Goal: Task Accomplishment & Management: Use online tool/utility

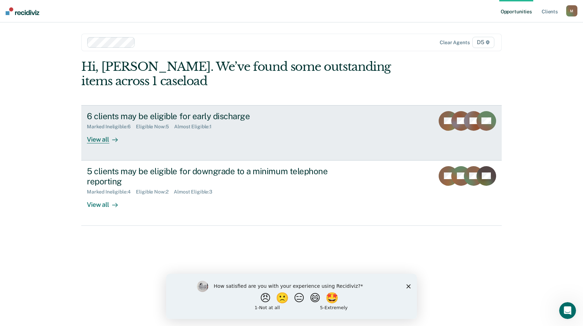
click at [98, 140] on div "View all" at bounding box center [106, 137] width 39 height 14
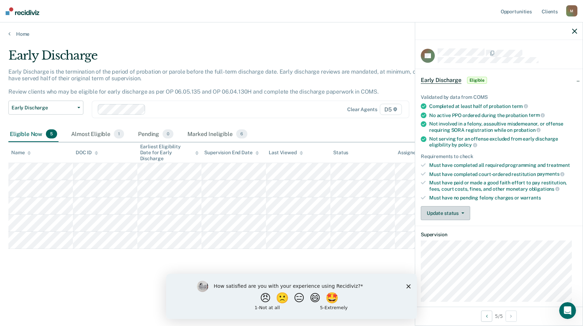
click at [443, 217] on button "Update status" at bounding box center [445, 213] width 49 height 14
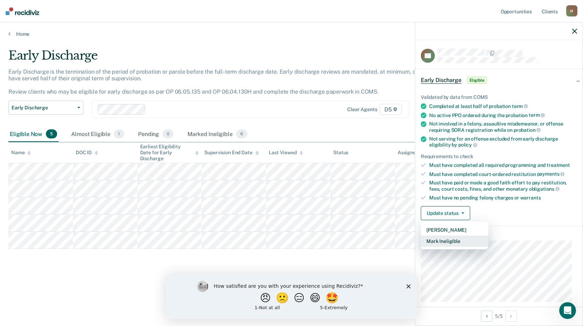
click at [439, 241] on button "Mark Ineligible" at bounding box center [455, 241] width 68 height 11
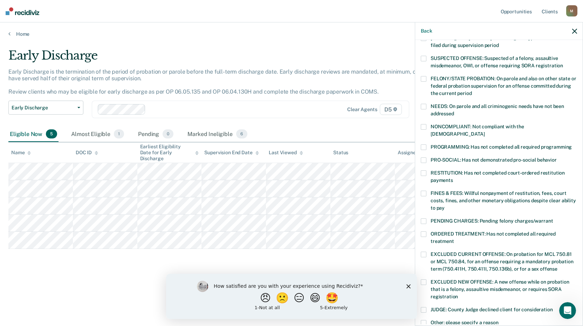
scroll to position [70, 0]
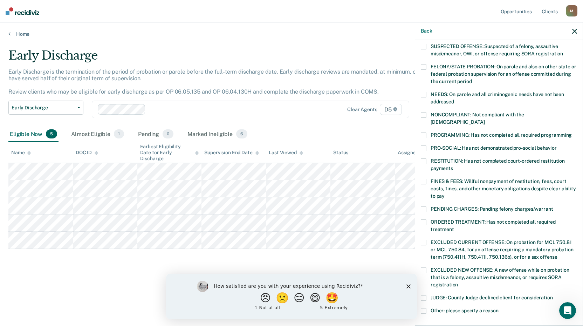
click at [424, 206] on span at bounding box center [424, 209] width 6 height 6
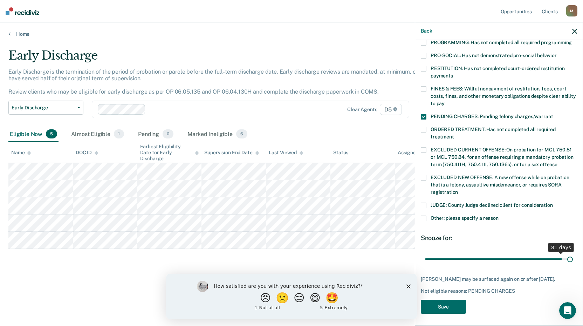
scroll to position [157, 0]
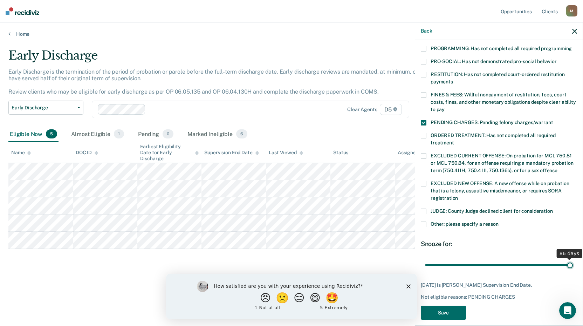
drag, startPoint x: 475, startPoint y: 250, endPoint x: 626, endPoint y: 237, distance: 150.9
type input "86"
click at [573, 259] on input "range" at bounding box center [499, 265] width 148 height 12
click at [451, 306] on button "Save" at bounding box center [443, 313] width 45 height 14
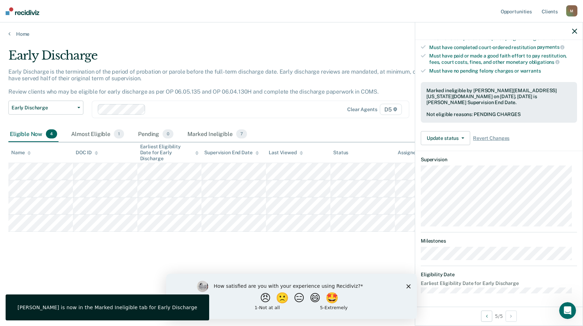
scroll to position [68, 0]
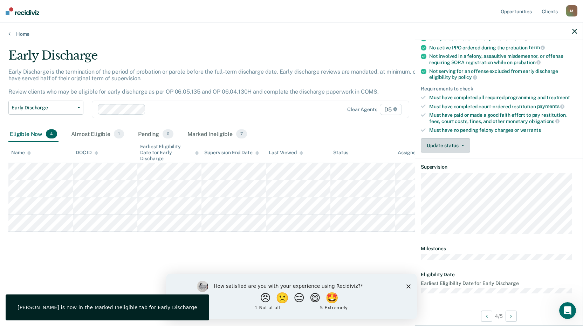
click at [458, 143] on button "Update status" at bounding box center [445, 145] width 49 height 14
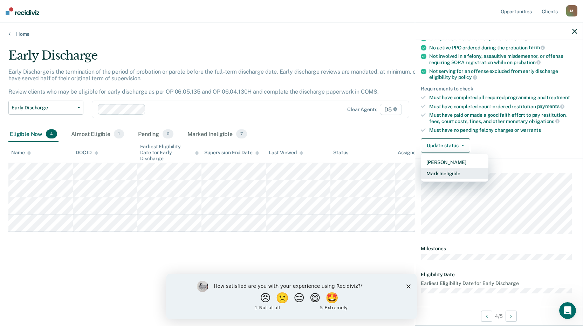
click at [453, 174] on button "Mark Ineligible" at bounding box center [455, 173] width 68 height 11
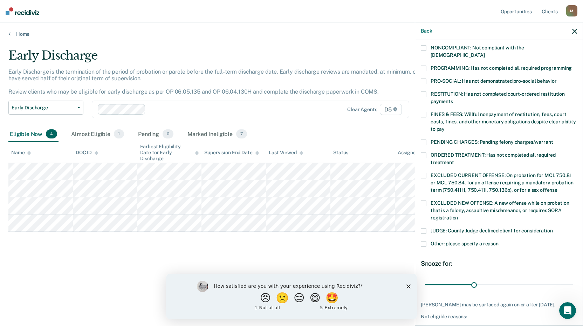
scroll to position [138, 0]
click at [424, 139] on span at bounding box center [424, 142] width 6 height 6
drag, startPoint x: 472, startPoint y: 276, endPoint x: 617, endPoint y: 289, distance: 145.0
type input "90"
click at [573, 289] on input "range" at bounding box center [499, 284] width 148 height 12
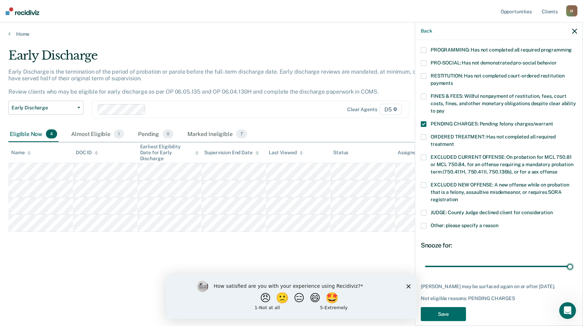
scroll to position [163, 0]
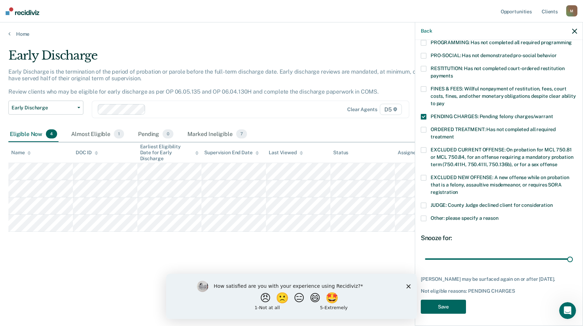
click at [445, 305] on button "Save" at bounding box center [443, 307] width 45 height 14
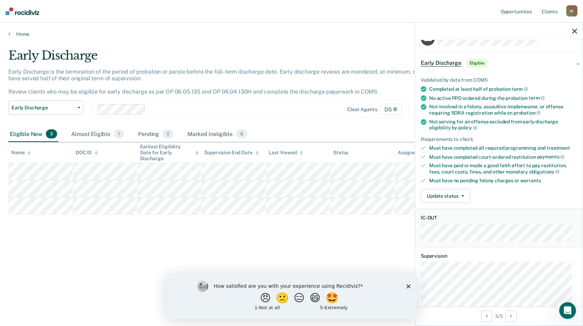
scroll to position [1, 0]
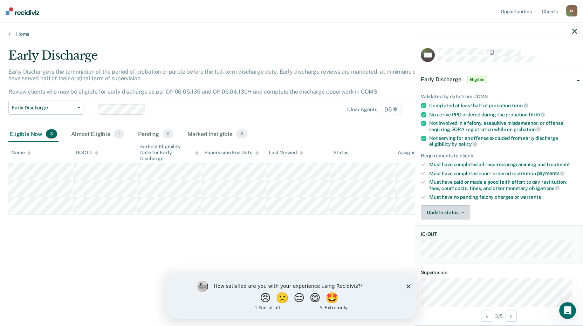
click at [461, 210] on button "Update status" at bounding box center [445, 212] width 49 height 14
click at [494, 210] on div "Update status [PERSON_NAME] Mark Ineligible" at bounding box center [499, 212] width 156 height 14
click at [447, 213] on button "Update status" at bounding box center [445, 212] width 49 height 14
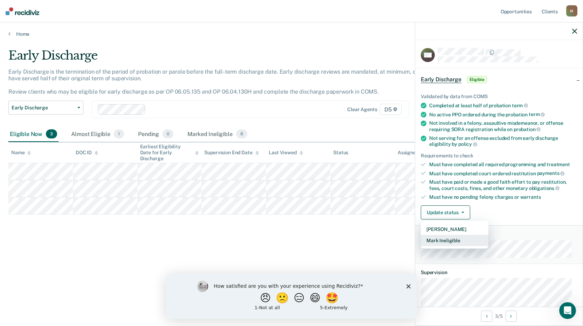
click at [442, 242] on button "Mark Ineligible" at bounding box center [455, 240] width 68 height 11
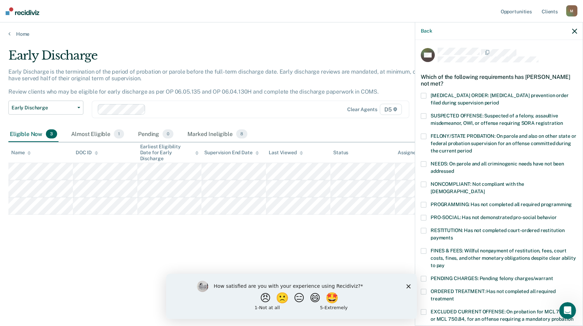
click at [424, 228] on span at bounding box center [424, 231] width 6 height 6
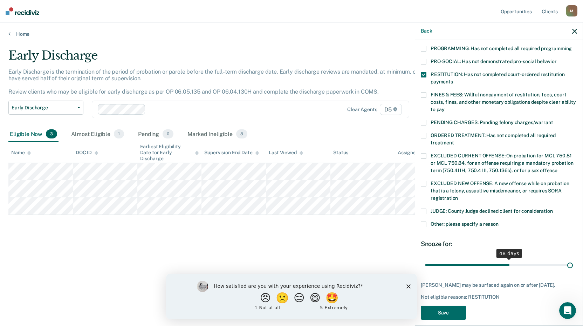
scroll to position [157, 0]
drag, startPoint x: 478, startPoint y: 251, endPoint x: 450, endPoint y: 303, distance: 59.1
type input "83"
click at [573, 259] on input "range" at bounding box center [499, 265] width 148 height 12
click at [436, 306] on button "Save" at bounding box center [443, 313] width 45 height 14
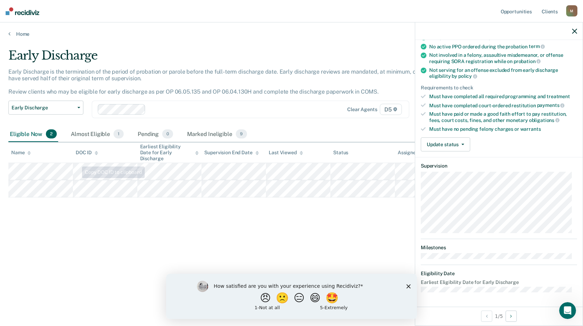
scroll to position [68, 0]
click at [448, 141] on button "Update status" at bounding box center [445, 145] width 49 height 14
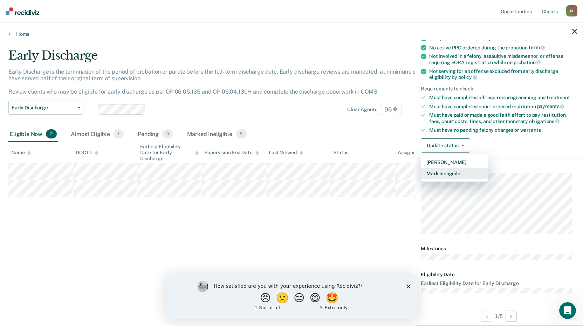
click at [447, 173] on button "Mark Ineligible" at bounding box center [455, 173] width 68 height 11
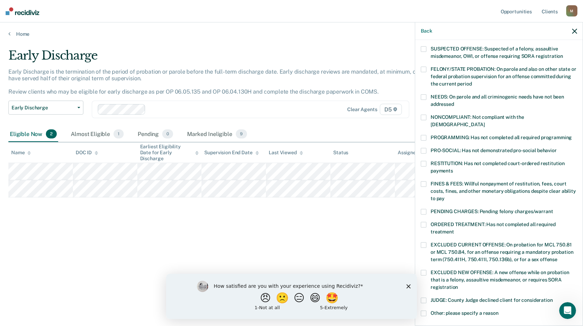
click at [423, 181] on span at bounding box center [424, 184] width 6 height 6
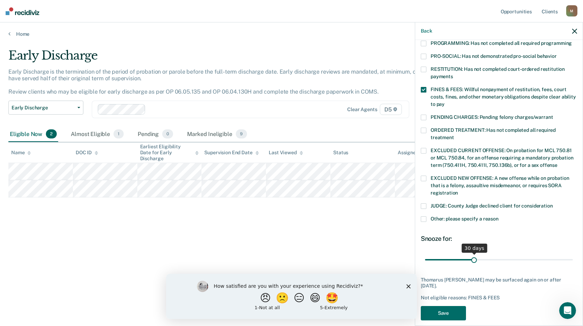
scroll to position [163, 0]
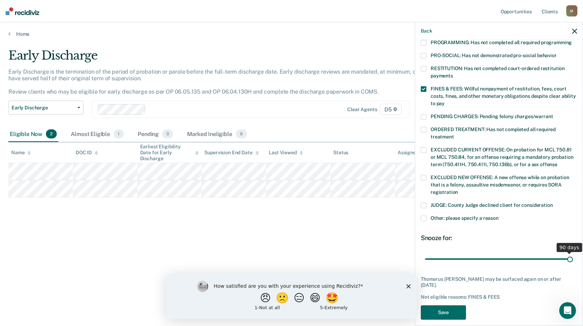
drag, startPoint x: 472, startPoint y: 252, endPoint x: 591, endPoint y: 261, distance: 119.2
type input "90"
click at [573, 261] on input "range" at bounding box center [499, 259] width 148 height 12
click at [432, 305] on button "Save" at bounding box center [443, 312] width 45 height 14
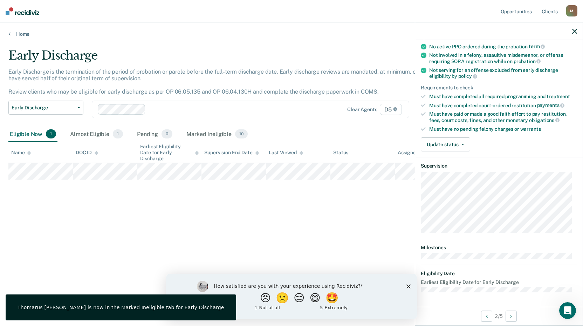
scroll to position [68, 0]
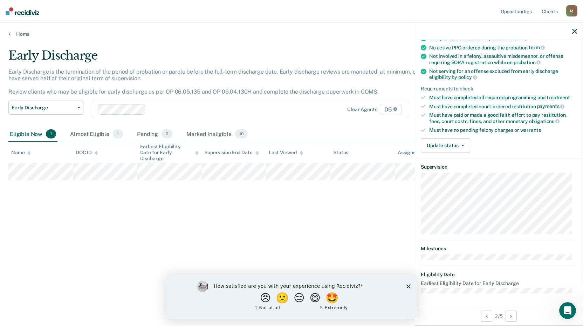
click at [575, 31] on icon "button" at bounding box center [574, 31] width 5 height 5
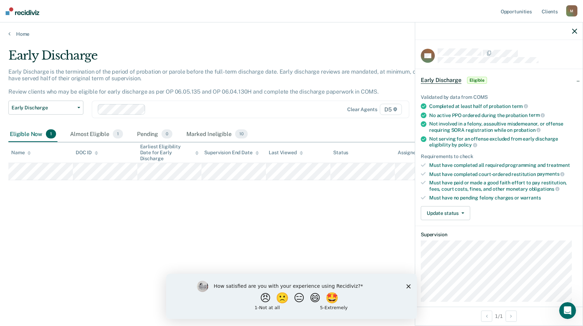
click at [291, 221] on div "Early Discharge Early Discharge is the termination of the period of probation o…" at bounding box center [291, 160] width 566 height 225
click at [575, 30] on icon "button" at bounding box center [574, 31] width 5 height 5
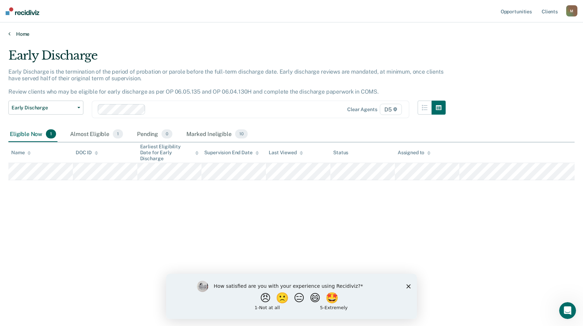
click at [11, 32] on link "Home" at bounding box center [291, 34] width 566 height 6
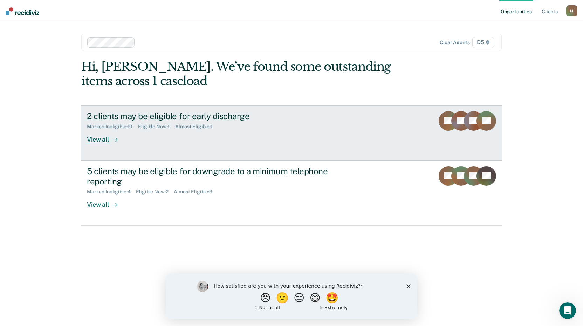
click at [151, 126] on div "Eligible Now : 1" at bounding box center [156, 127] width 37 height 6
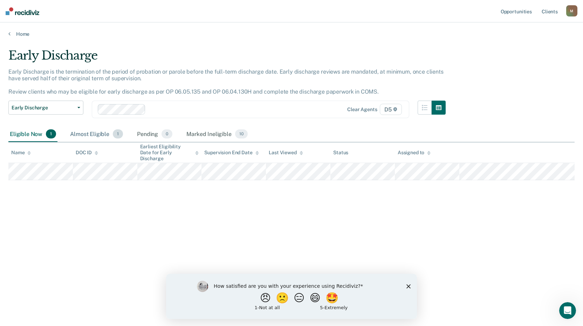
click at [95, 135] on div "Almost Eligible 1" at bounding box center [97, 134] width 56 height 15
click at [25, 131] on div "Eligible Now 1" at bounding box center [32, 134] width 49 height 15
